Goal: Transaction & Acquisition: Purchase product/service

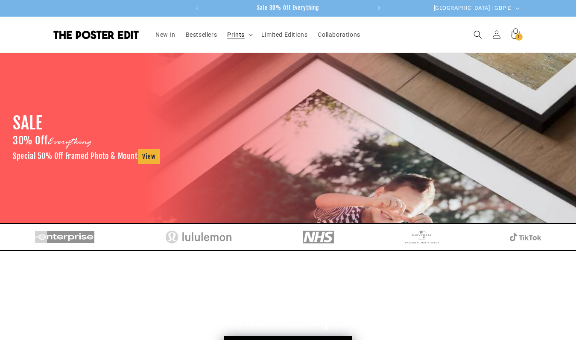
click at [241, 34] on span "Prints" at bounding box center [236, 35] width 18 height 8
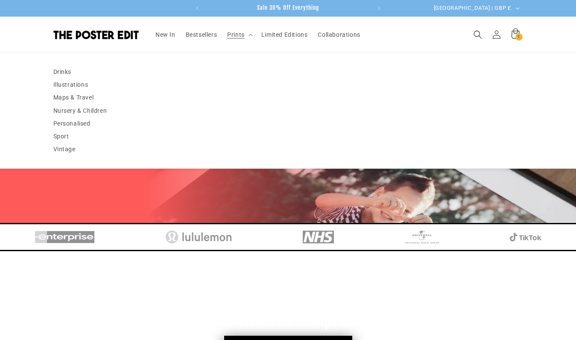
click at [239, 215] on div "SALE 30% Off Everything Special 50% Off Framed Photo & Mount View" at bounding box center [288, 138] width 576 height 170
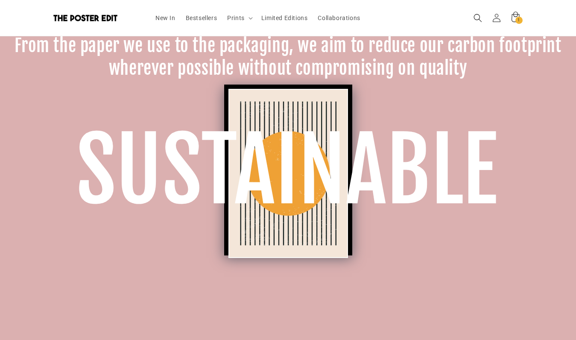
scroll to position [1064, 0]
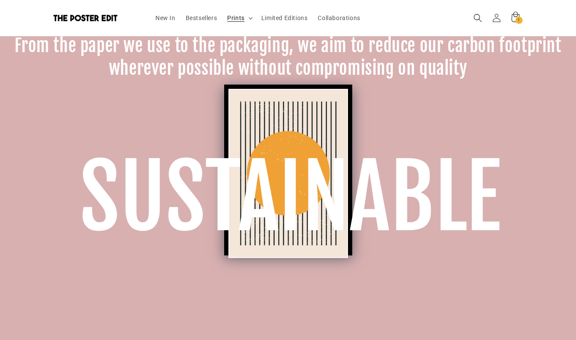
click at [250, 18] on icon at bounding box center [251, 18] width 4 height 3
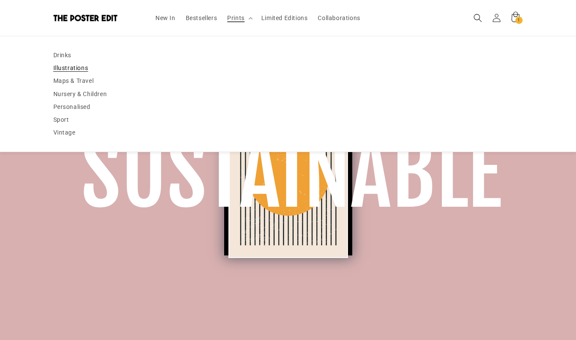
scroll to position [0, 333]
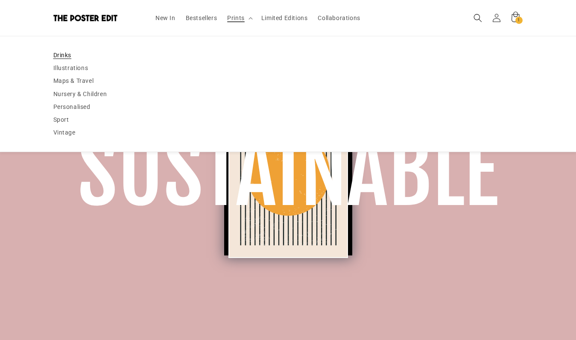
click at [71, 55] on link "Drinks" at bounding box center [288, 55] width 470 height 13
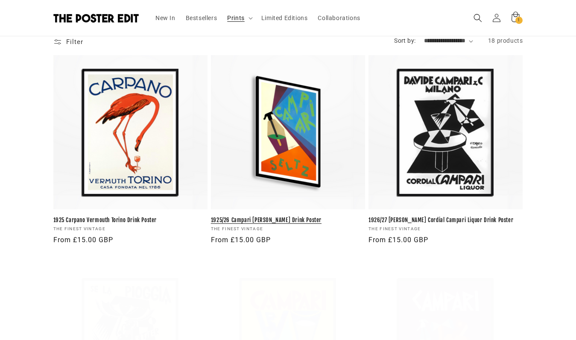
scroll to position [123, 0]
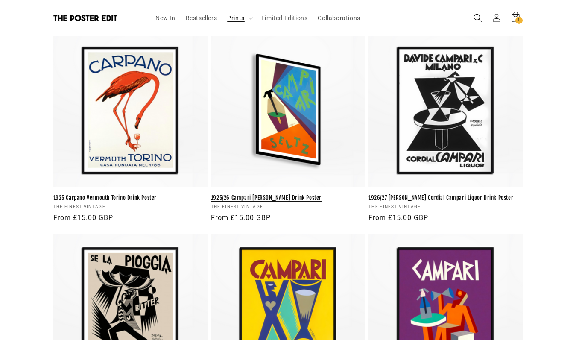
click at [245, 194] on link "1925/26 Campari Seltz Drink Poster" at bounding box center [288, 197] width 154 height 7
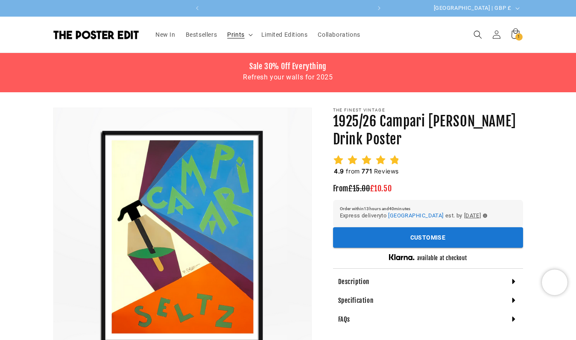
scroll to position [0, 333]
click at [472, 34] on span "Search" at bounding box center [478, 34] width 19 height 19
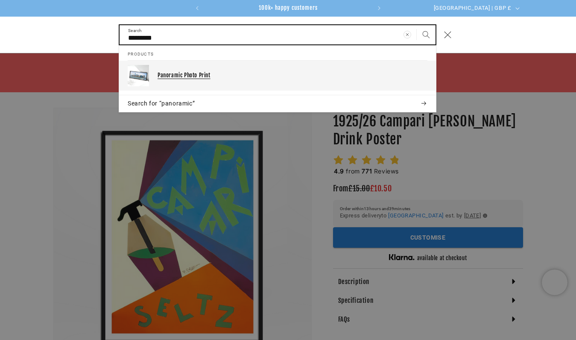
type input "*********"
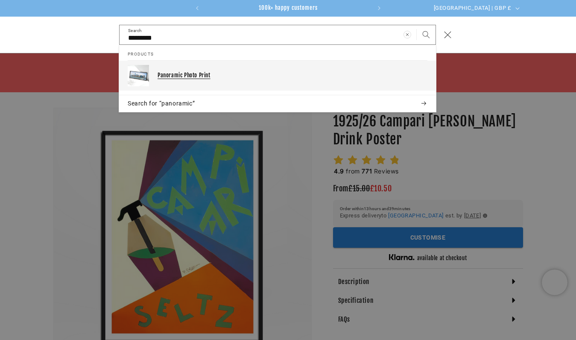
click at [218, 73] on p "Panoramic Photo Print" at bounding box center [293, 75] width 270 height 7
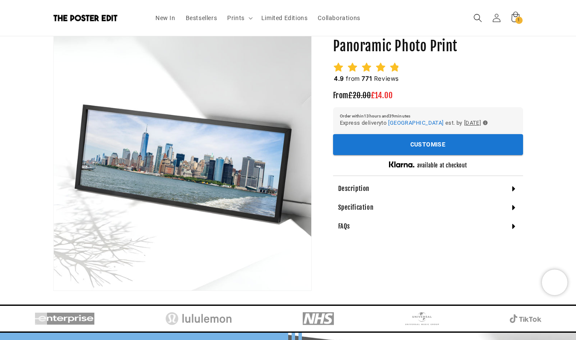
click at [465, 56] on section "The Poster Edit Panoramic Photo Print Panoramic Photo Print 4.9 from 771 Review…" at bounding box center [428, 133] width 190 height 203
click at [236, 20] on span "Prints" at bounding box center [236, 18] width 18 height 8
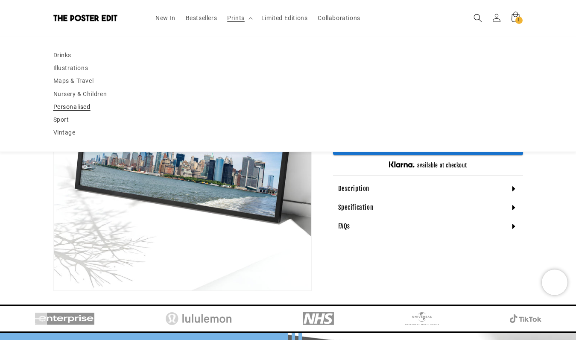
click at [76, 108] on link "Personalised" at bounding box center [288, 106] width 470 height 13
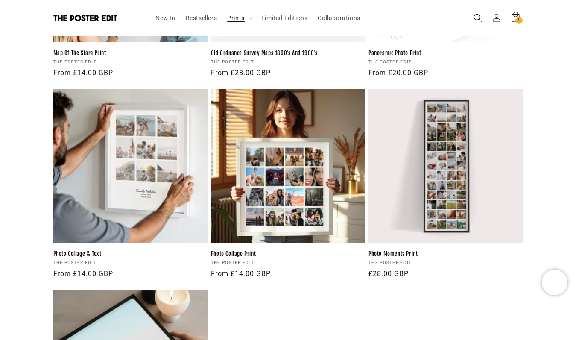
scroll to position [772, 0]
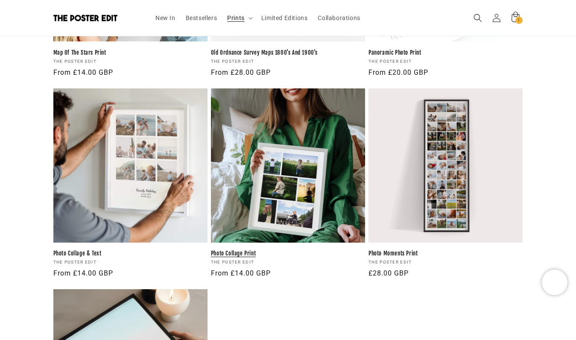
click at [290, 250] on link "Photo Collage Print" at bounding box center [288, 253] width 154 height 7
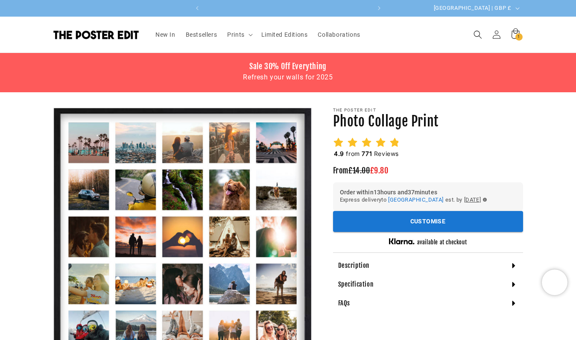
scroll to position [0, 167]
click at [444, 112] on p "The Poster Edit" at bounding box center [428, 110] width 190 height 5
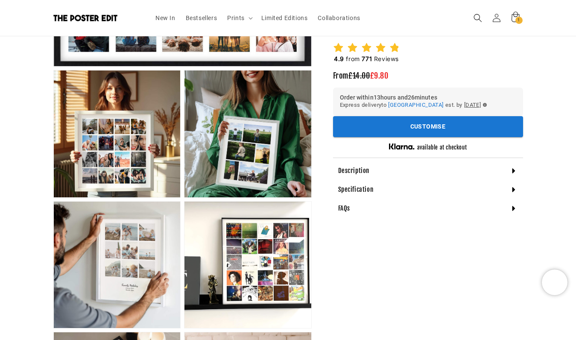
scroll to position [374, 0]
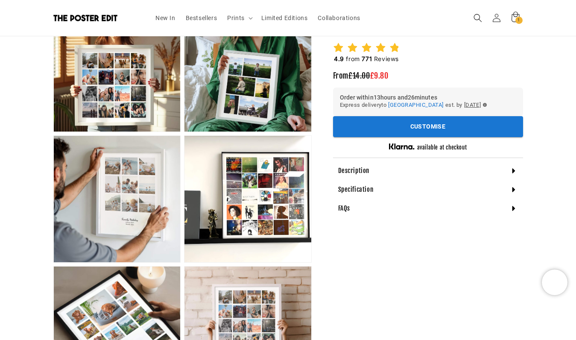
click at [424, 170] on div "Description" at bounding box center [428, 171] width 190 height 19
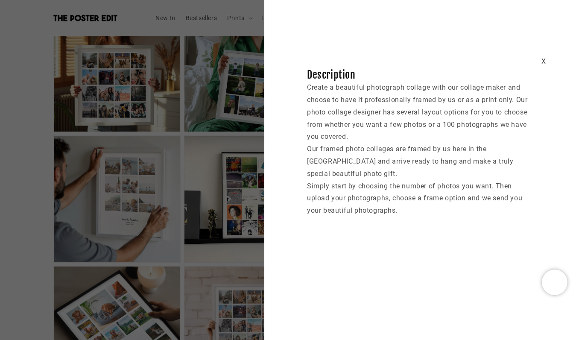
click at [211, 105] on div "X Description Create a beautiful photograph collage with our collage maker and …" at bounding box center [288, 170] width 576 height 340
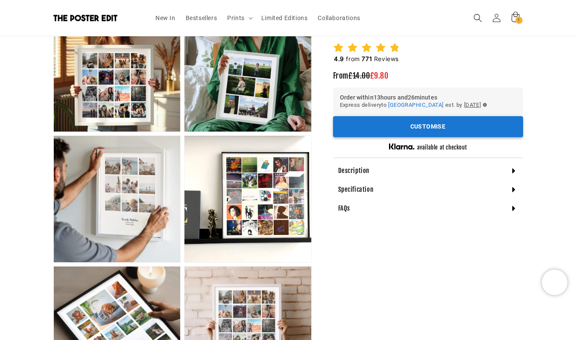
click at [412, 123] on button "Customise" at bounding box center [428, 126] width 190 height 21
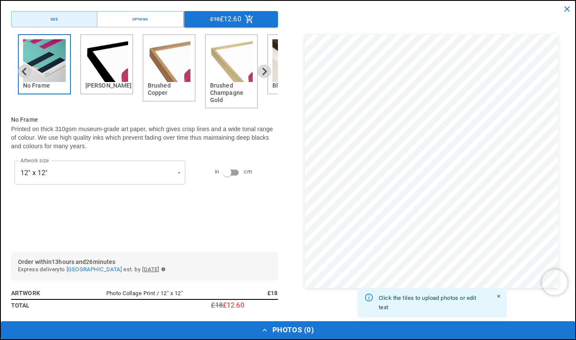
scroll to position [0, 167]
click at [568, 10] on icon "close" at bounding box center [568, 8] width 9 height 9
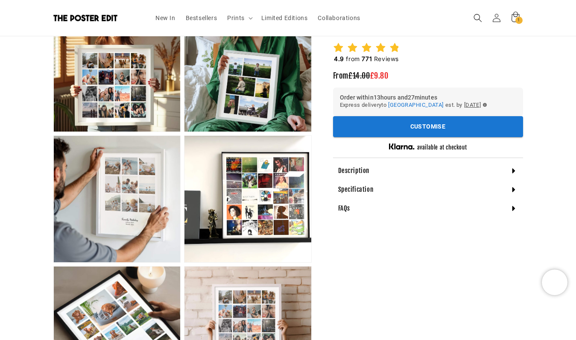
scroll to position [0, 333]
click at [525, 56] on div "Skip to product information Open media 1 in modal Open media 2 in modal Open me…" at bounding box center [288, 129] width 513 height 791
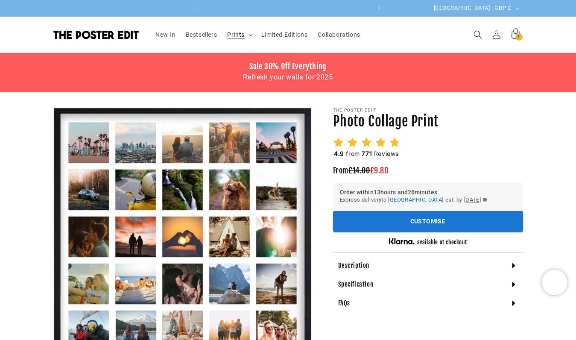
scroll to position [0, 0]
click at [239, 38] on span "Prints" at bounding box center [236, 35] width 18 height 8
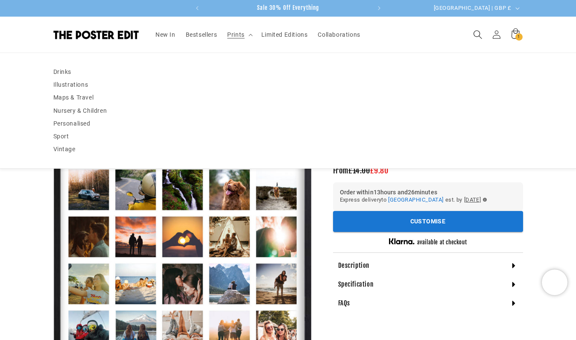
click at [479, 34] on icon "Search" at bounding box center [477, 34] width 9 height 9
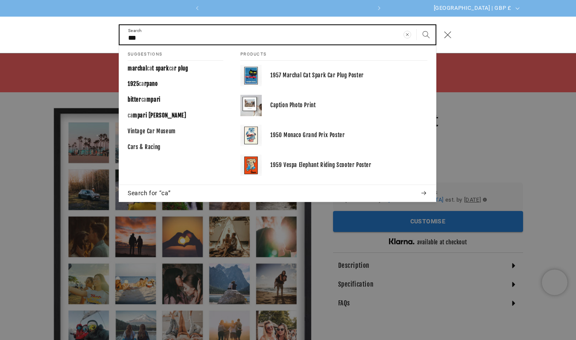
scroll to position [0, 167]
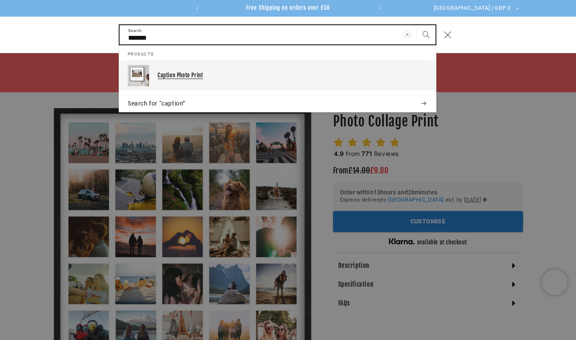
type input "*******"
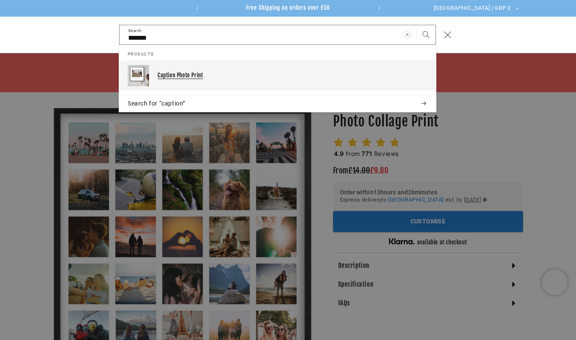
click at [232, 76] on p "Caption Photo Print" at bounding box center [293, 75] width 270 height 7
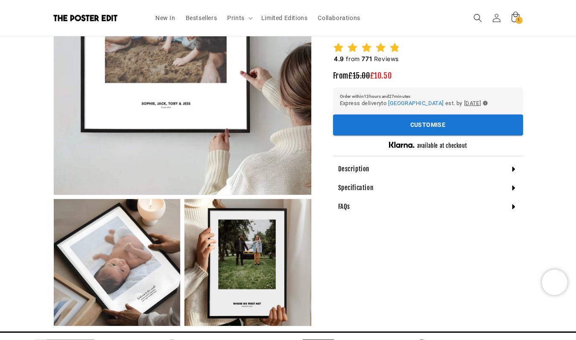
scroll to position [182, 0]
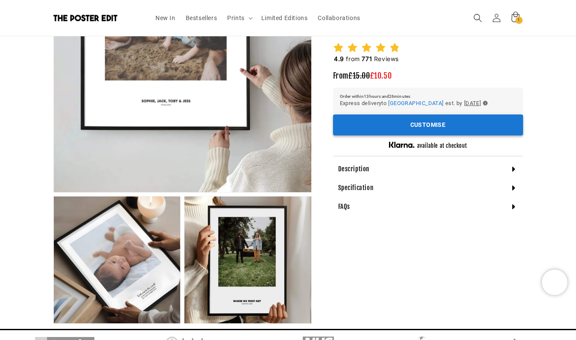
click at [432, 126] on button "Customise" at bounding box center [428, 125] width 190 height 21
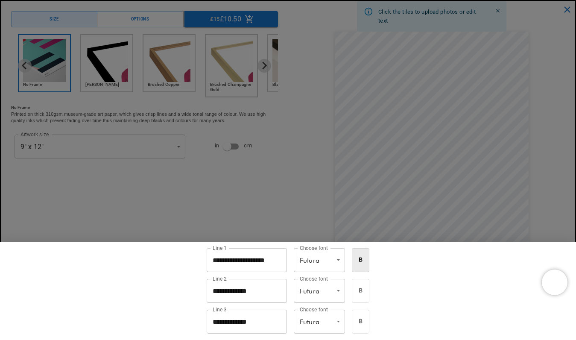
scroll to position [0, 333]
click at [332, 218] on div at bounding box center [288, 170] width 576 height 340
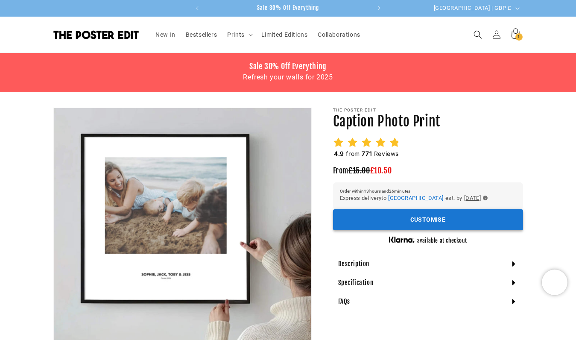
click at [409, 215] on button "Customise" at bounding box center [428, 219] width 190 height 21
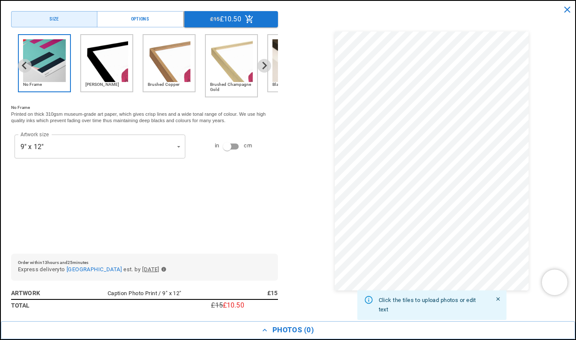
scroll to position [0, 167]
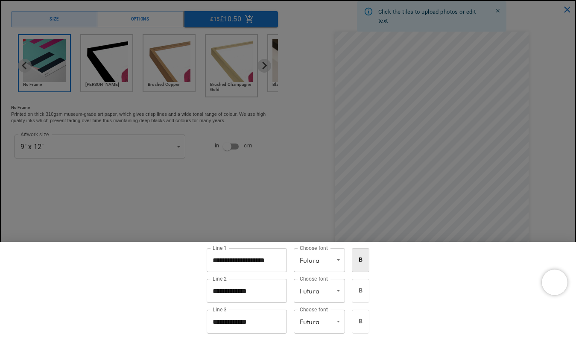
click at [326, 199] on div at bounding box center [288, 170] width 576 height 340
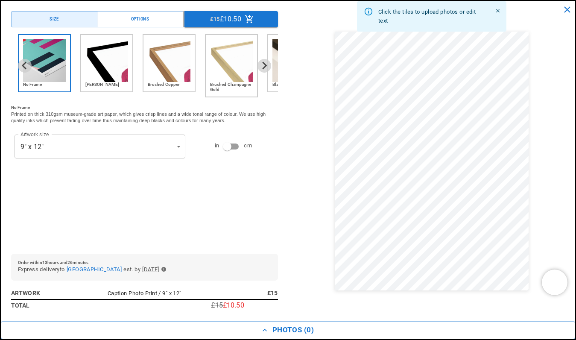
scroll to position [0, 333]
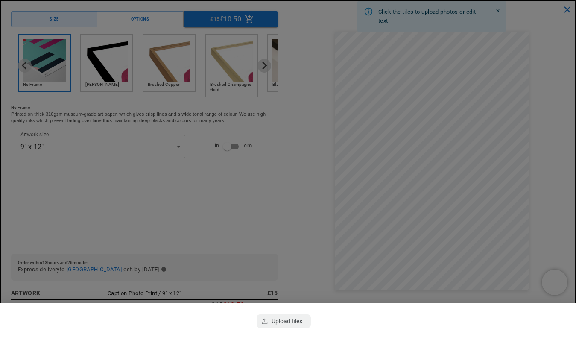
click at [304, 188] on div at bounding box center [288, 170] width 576 height 340
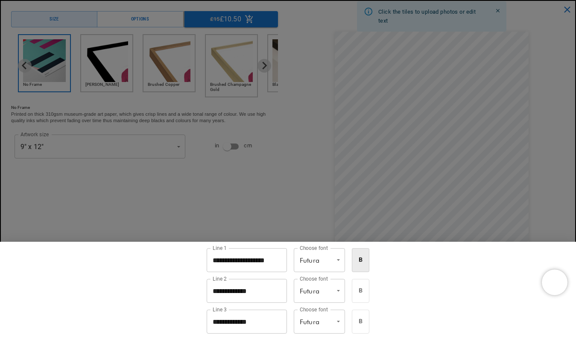
click at [283, 207] on div at bounding box center [288, 170] width 576 height 340
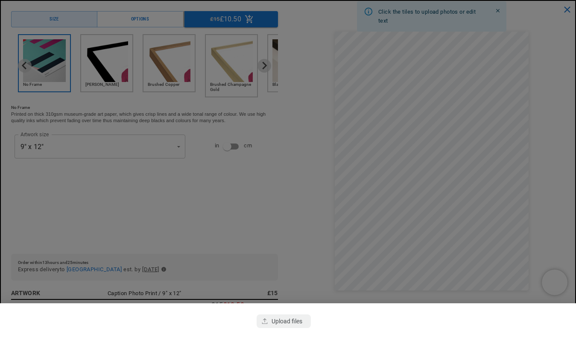
click at [290, 179] on div at bounding box center [288, 170] width 576 height 340
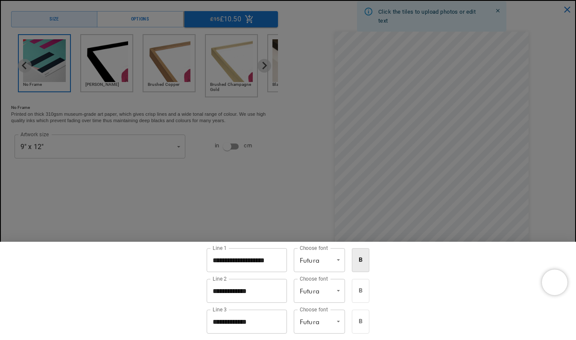
scroll to position [0, 0]
click at [309, 167] on div at bounding box center [288, 170] width 576 height 340
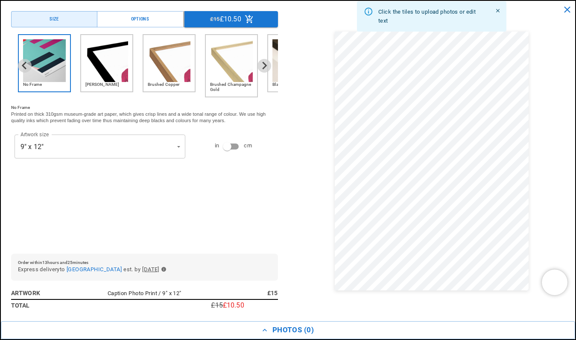
click at [95, 77] on img "2 of 6" at bounding box center [106, 60] width 43 height 43
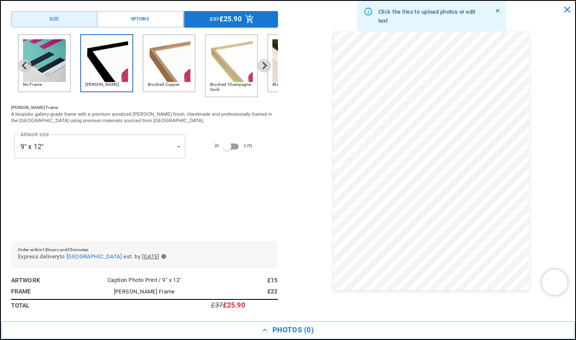
click at [171, 74] on img "3 of 6" at bounding box center [169, 60] width 43 height 43
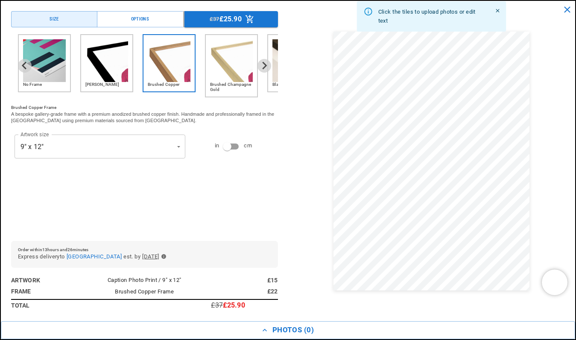
click at [222, 74] on img "4 of 6" at bounding box center [231, 60] width 43 height 43
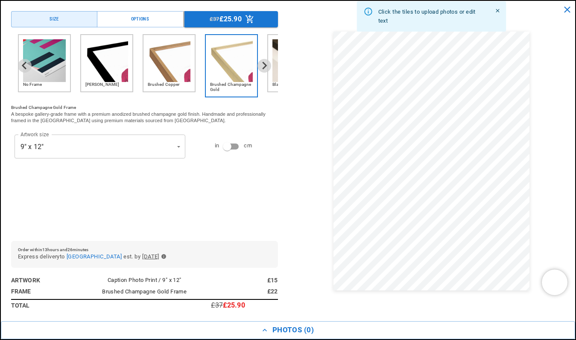
click at [269, 51] on div "Black Wood" at bounding box center [293, 63] width 53 height 58
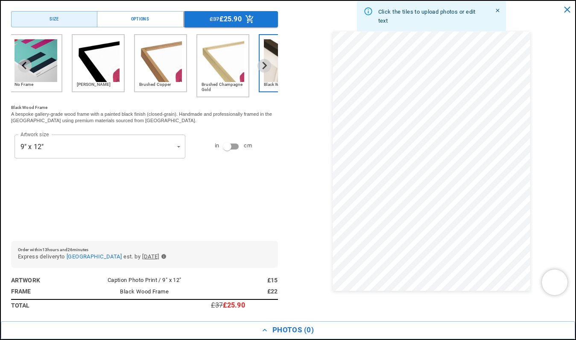
drag, startPoint x: 273, startPoint y: 48, endPoint x: 118, endPoint y: 48, distance: 155.1
click at [118, 48] on ul "No Frame Matt Black Brushed Copper Brushed Champagne Gold Black Wood White Wood" at bounding box center [135, 65] width 253 height 63
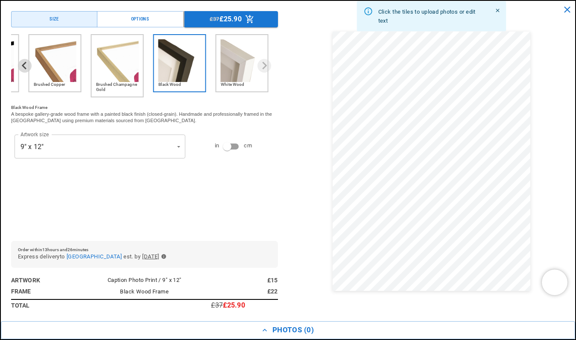
scroll to position [0, 167]
click at [232, 56] on img "6 of 6" at bounding box center [242, 60] width 43 height 43
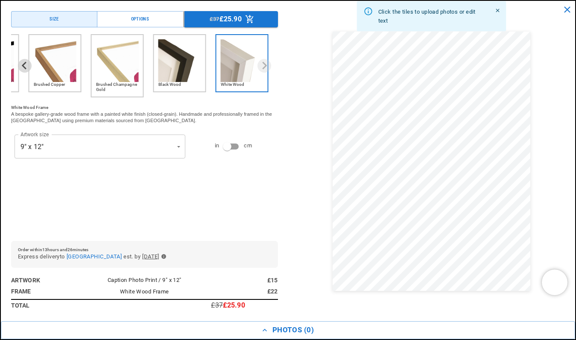
click at [198, 58] on img "5 of 6" at bounding box center [180, 60] width 43 height 43
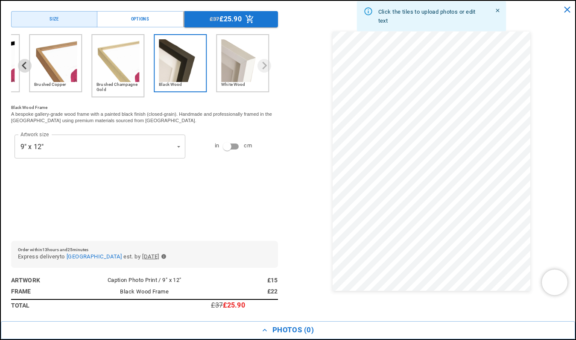
click at [386, 82] on div "Size Options £37 £25.90 No Frame Matt Black Brushed Copper Brushed Champagne Go…" at bounding box center [288, 161] width 575 height 320
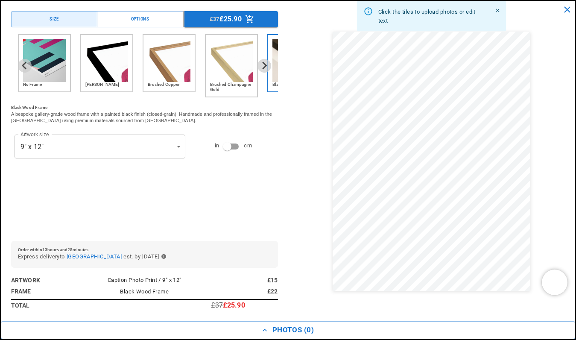
click at [167, 75] on img "3 of 6" at bounding box center [169, 60] width 43 height 43
click at [152, 72] on img "3 of 6" at bounding box center [169, 60] width 43 height 43
click at [106, 72] on img "2 of 6" at bounding box center [106, 60] width 43 height 43
click at [44, 78] on img "1 of 6" at bounding box center [44, 60] width 43 height 43
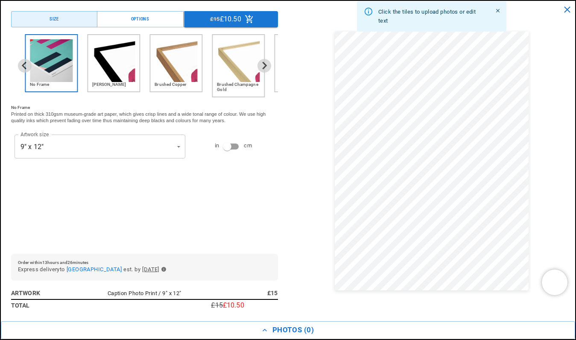
drag, startPoint x: 94, startPoint y: 72, endPoint x: 129, endPoint y: 71, distance: 35.0
click at [129, 71] on img "2 of 6" at bounding box center [113, 60] width 43 height 43
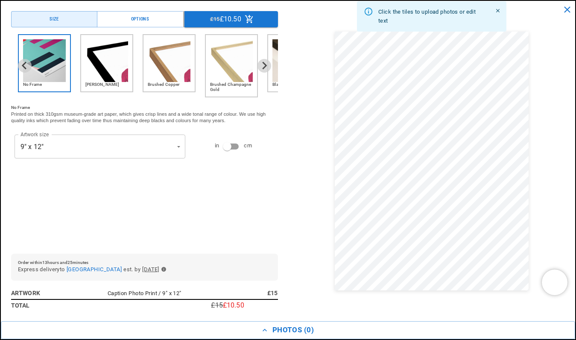
click at [119, 69] on img "2 of 6" at bounding box center [106, 60] width 43 height 43
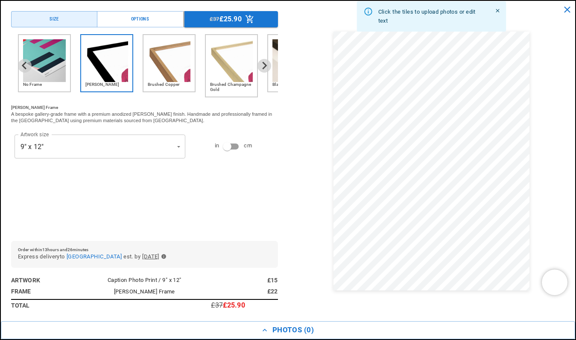
click at [178, 69] on img "3 of 6" at bounding box center [169, 60] width 43 height 43
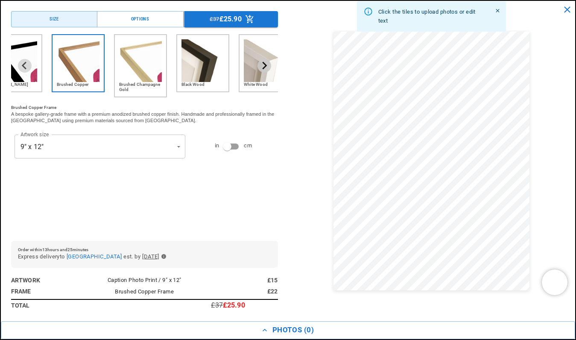
drag, startPoint x: 219, startPoint y: 73, endPoint x: 260, endPoint y: 70, distance: 41.5
click at [260, 70] on div "No Frame Matt Black Brushed Copper Brushed Champagne Gold Black Wood White Wood" at bounding box center [144, 65] width 267 height 63
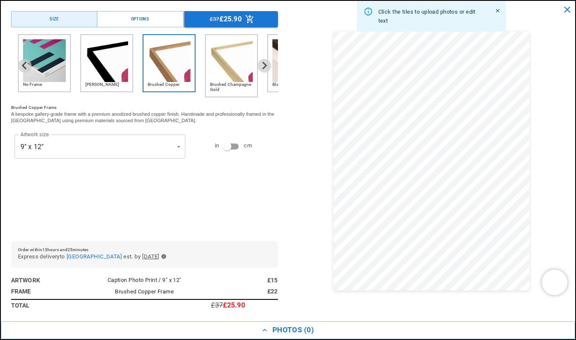
scroll to position [0, 0]
drag, startPoint x: 260, startPoint y: 70, endPoint x: 163, endPoint y: 70, distance: 97.0
click at [164, 70] on div "No Frame Matt Black Brushed Copper Brushed Champagne Gold Black Wood White Wood" at bounding box center [144, 65] width 267 height 63
drag, startPoint x: 222, startPoint y: 72, endPoint x: 65, endPoint y: 72, distance: 156.8
click at [65, 72] on ul "No Frame Matt Black Brushed Copper Brushed Champagne Gold Black Wood White Wood" at bounding box center [144, 65] width 253 height 63
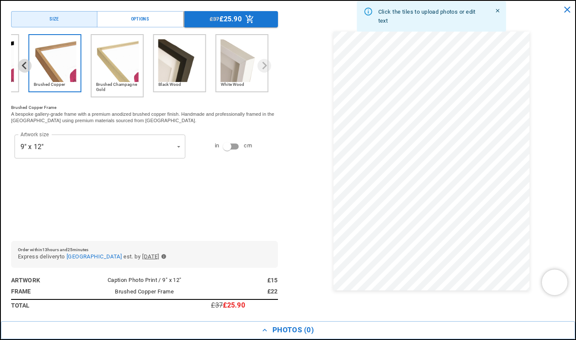
click at [185, 73] on img "5 of 6" at bounding box center [180, 60] width 43 height 43
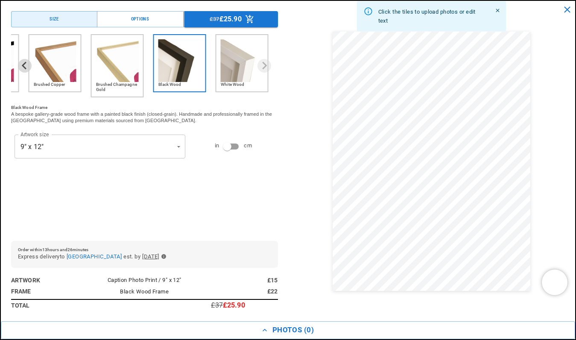
click at [232, 59] on img "6 of 6" at bounding box center [242, 60] width 43 height 43
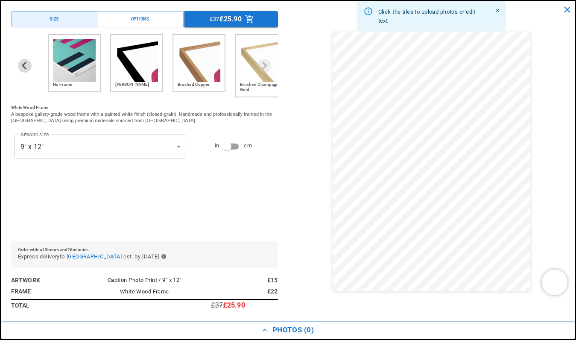
click at [380, 68] on div "Size Options £37 £25.90 No Frame Matt Black Brushed Copper Brushed Champagne Go…" at bounding box center [288, 161] width 575 height 320
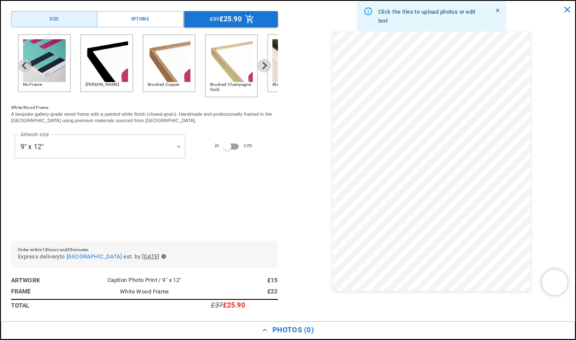
click at [140, 64] on ul "No Frame Matt Black Brushed Copper Brushed Champagne Gold Black Wood White Wood" at bounding box center [144, 65] width 253 height 63
click at [118, 64] on img "2 of 6" at bounding box center [106, 60] width 43 height 43
click at [69, 68] on div "No Frame" at bounding box center [44, 63] width 53 height 58
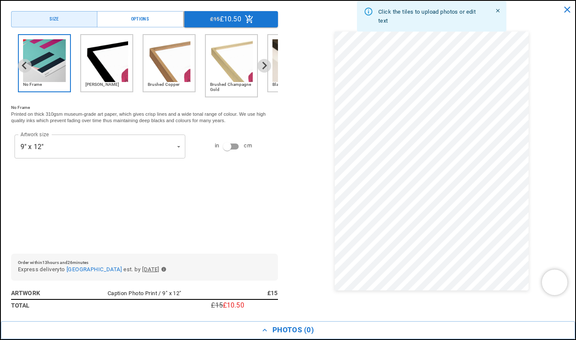
click at [100, 70] on img "2 of 6" at bounding box center [106, 60] width 43 height 43
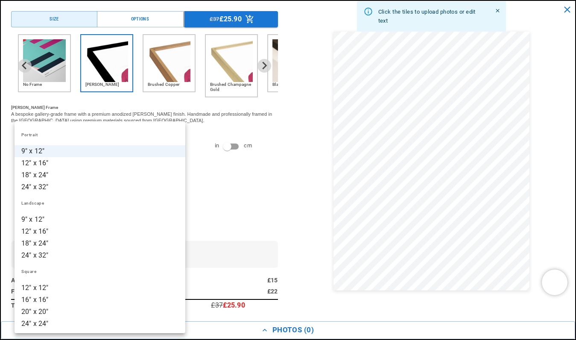
scroll to position [0, 333]
click at [249, 126] on div at bounding box center [288, 170] width 576 height 340
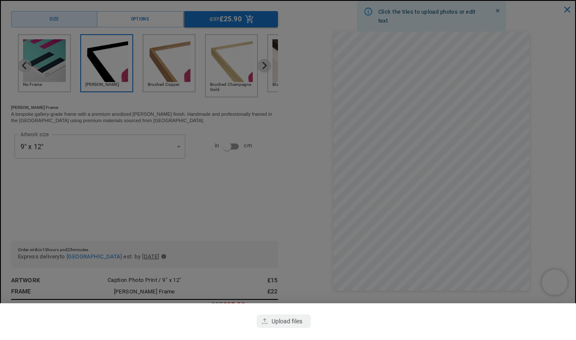
scroll to position [0, 0]
click at [216, 186] on div at bounding box center [288, 170] width 576 height 340
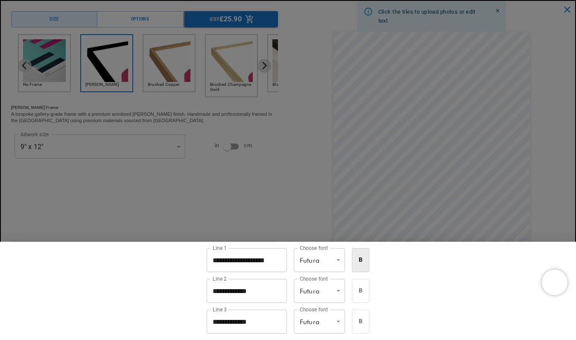
click at [308, 197] on div at bounding box center [288, 170] width 576 height 340
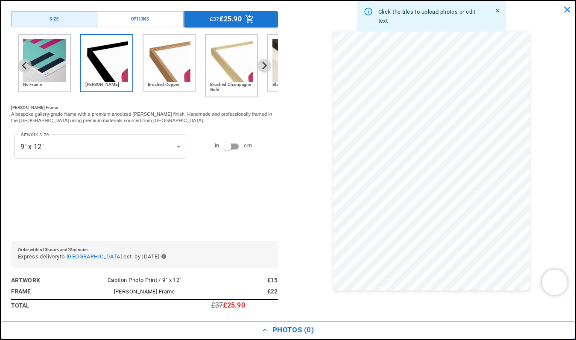
scroll to position [0, 167]
click at [109, 70] on img "2 of 6" at bounding box center [106, 60] width 43 height 43
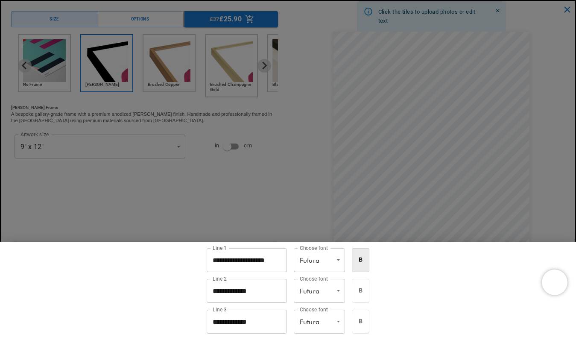
click at [267, 261] on input "**********" at bounding box center [247, 260] width 80 height 24
click at [258, 212] on div at bounding box center [288, 170] width 576 height 340
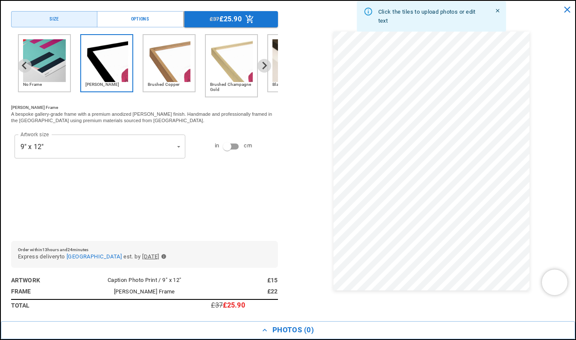
scroll to position [0, 333]
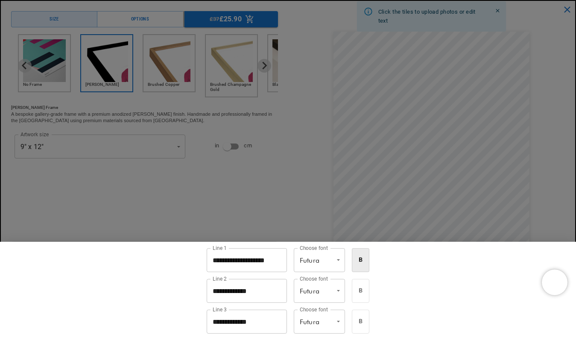
click at [250, 184] on div at bounding box center [288, 170] width 576 height 340
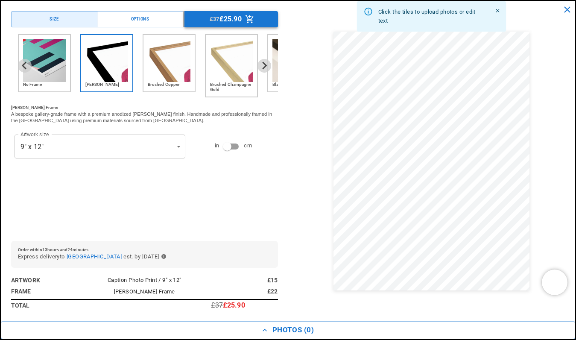
scroll to position [0, 0]
click at [158, 12] on button "Options" at bounding box center [140, 19] width 86 height 16
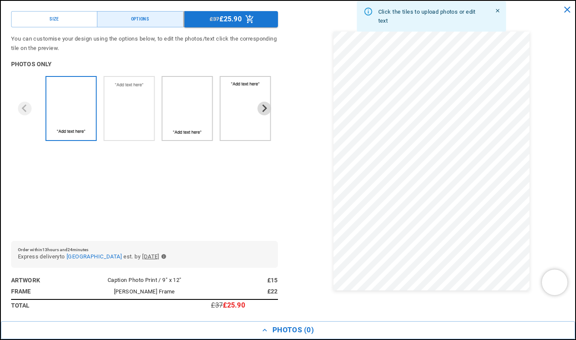
click at [134, 89] on img "2 of 4" at bounding box center [129, 85] width 43 height 10
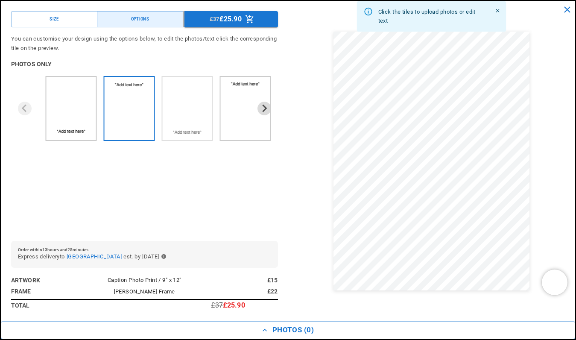
click at [179, 100] on img "3 of 4" at bounding box center [176, 103] width 21 height 47
click at [206, 100] on img "3 of 4" at bounding box center [198, 103] width 21 height 47
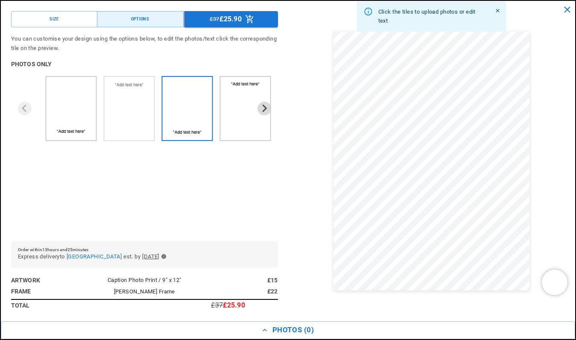
scroll to position [0, 167]
click at [230, 100] on img "4 of 4" at bounding box center [234, 113] width 21 height 47
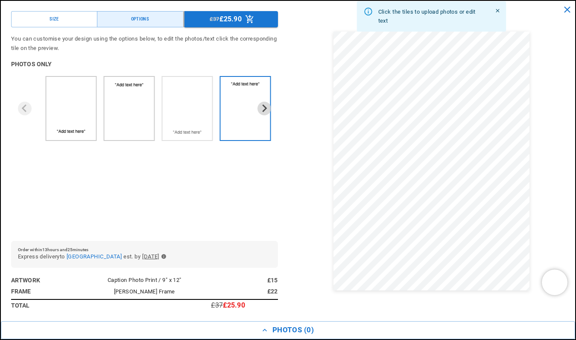
click at [186, 99] on img "3 of 4" at bounding box center [176, 103] width 21 height 47
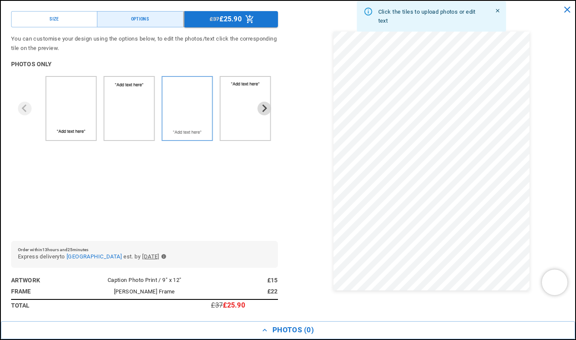
click at [163, 99] on div "3 of 4" at bounding box center [187, 108] width 51 height 65
click at [97, 104] on ul at bounding box center [172, 108] width 253 height 65
click at [81, 105] on img "1 of 4" at bounding box center [71, 102] width 43 height 45
click at [52, 19] on div "Size" at bounding box center [54, 19] width 9 height 7
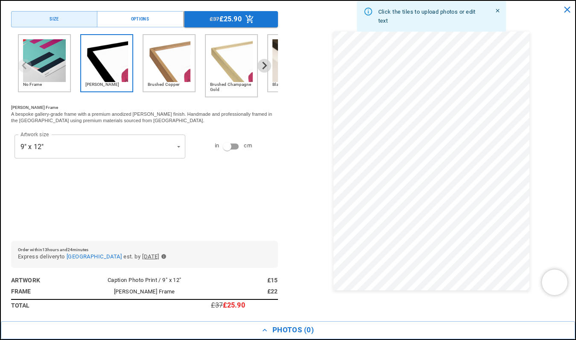
scroll to position [0, 0]
click at [569, 11] on icon "close" at bounding box center [567, 9] width 6 height 6
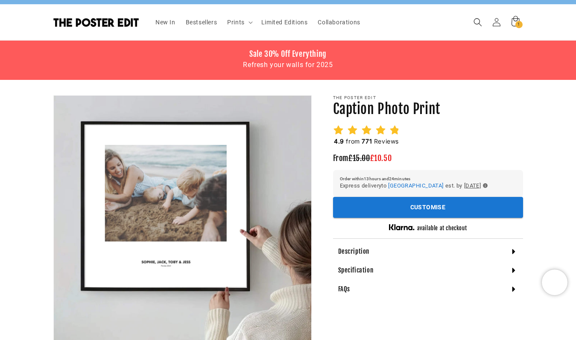
click at [329, 82] on product-info "Skip to product information Open media 1 in modal Open media 2 in modal Open me…" at bounding box center [288, 289] width 576 height 419
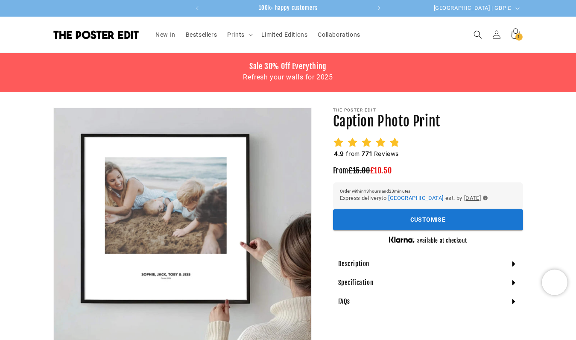
click at [383, 146] on icon at bounding box center [380, 142] width 9 height 9
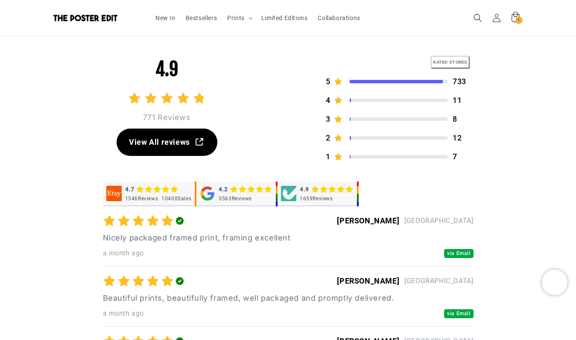
click at [173, 145] on span "Reviews" at bounding box center [174, 142] width 30 height 12
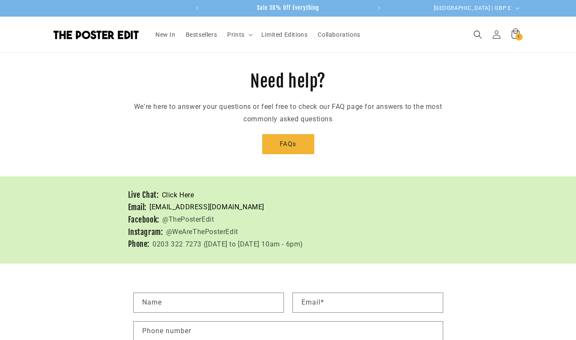
scroll to position [0, 167]
